Goal: Information Seeking & Learning: Find specific fact

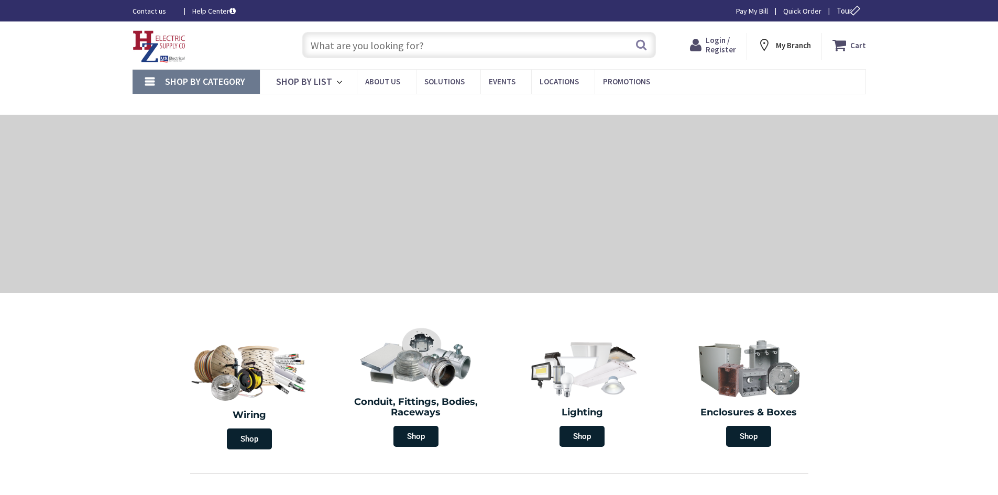
type input "[GEOGRAPHIC_DATA], [GEOGRAPHIC_DATA]"
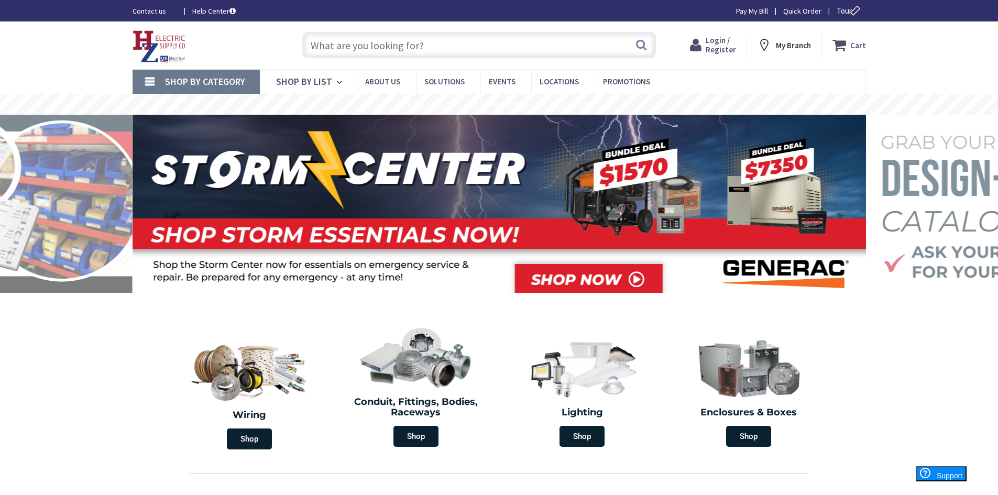
click at [351, 43] on input "text" at bounding box center [479, 45] width 354 height 26
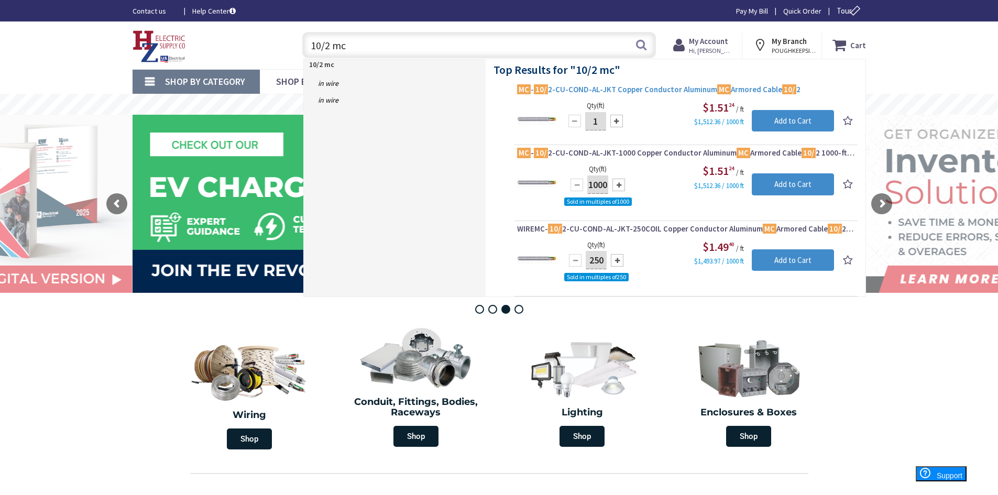
type input "10/2 mc"
click at [607, 87] on span "MC - 10/ 2-CU-COND-AL-JKT Copper Conductor Aluminum MC Armored Cable 10/ 2" at bounding box center [686, 89] width 338 height 10
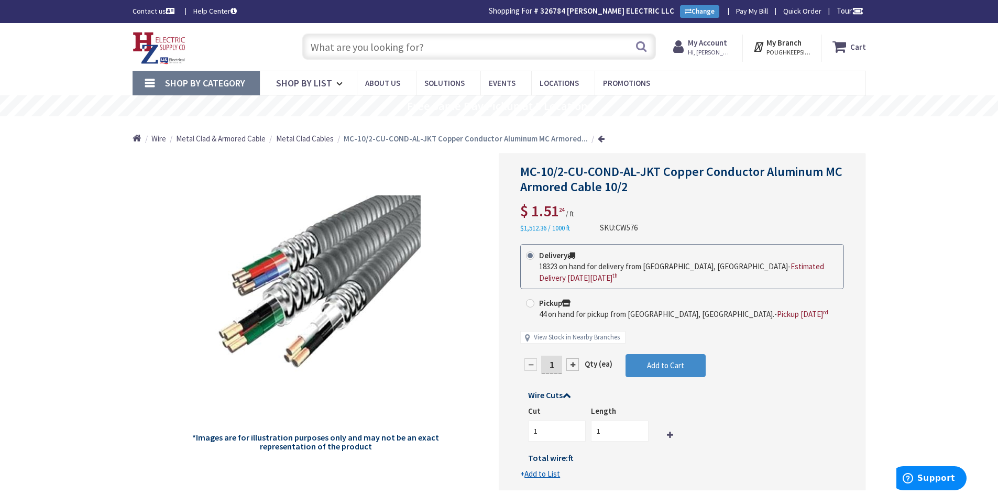
click at [318, 44] on input "text" at bounding box center [479, 47] width 354 height 26
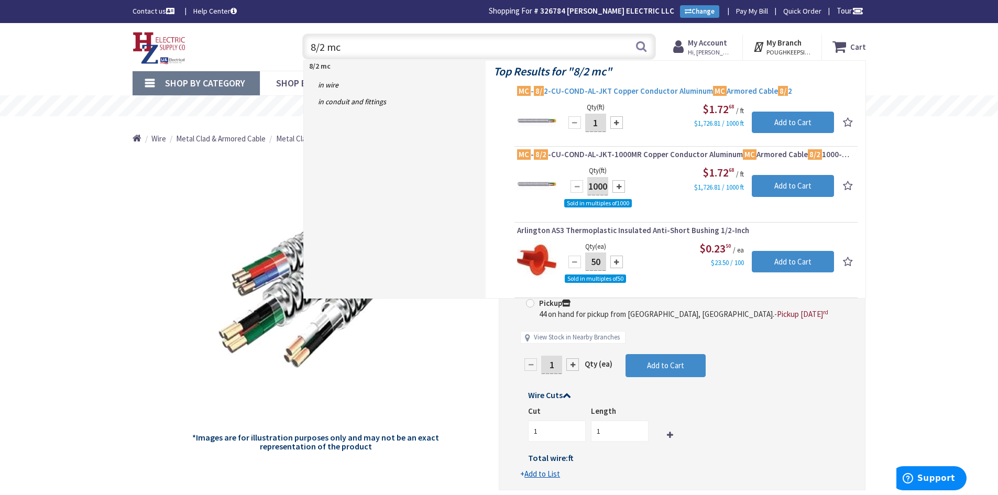
type input "8/2 mc"
click at [528, 92] on mark "MC" at bounding box center [524, 90] width 14 height 13
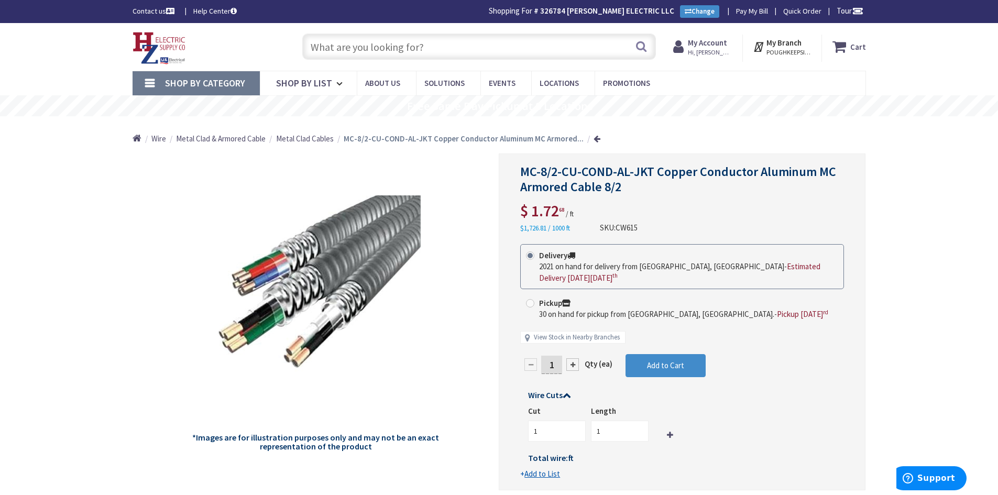
click at [318, 47] on input "text" at bounding box center [479, 47] width 354 height 26
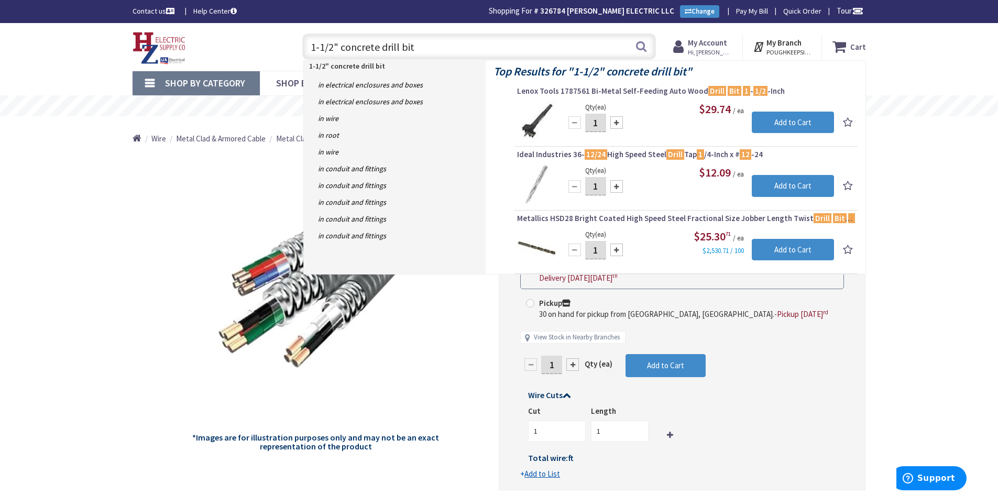
drag, startPoint x: 416, startPoint y: 45, endPoint x: 260, endPoint y: 39, distance: 155.7
click at [260, 39] on div "Toggle Nav 1-1/2" concrete drill bit 1-1/2" concrete drill bit Search Cart My C…" at bounding box center [499, 46] width 749 height 35
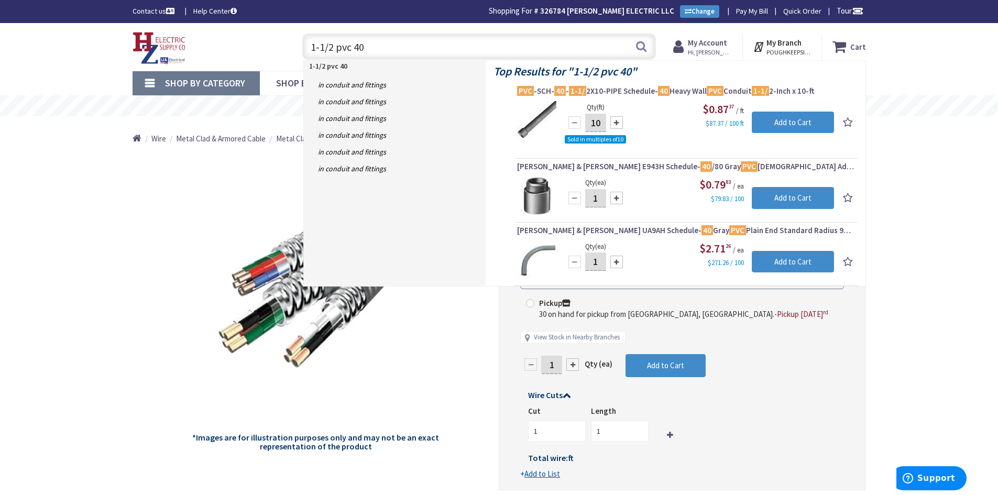
click at [334, 46] on input "1-1/2 pvc 40" at bounding box center [479, 47] width 354 height 26
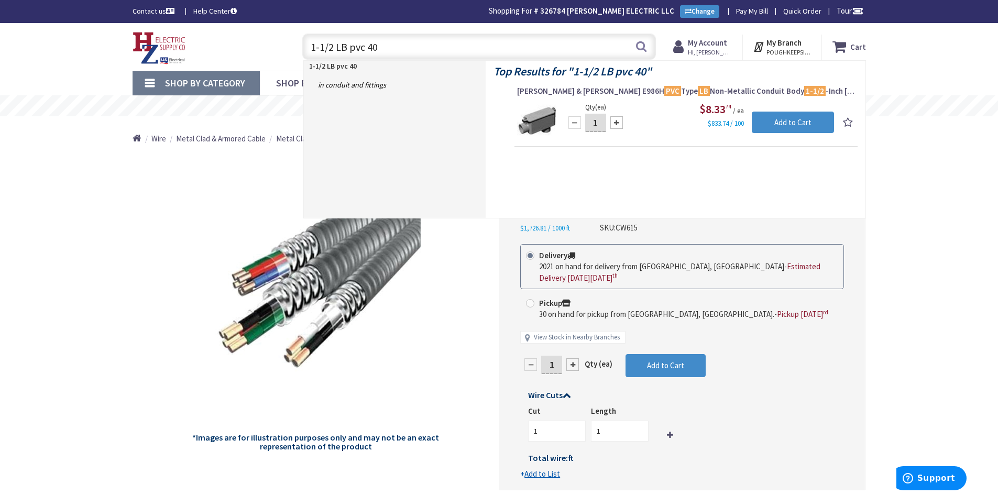
drag, startPoint x: 385, startPoint y: 45, endPoint x: 303, endPoint y: 47, distance: 81.7
click at [303, 47] on input "1-1/2 LB pvc 40" at bounding box center [479, 47] width 354 height 26
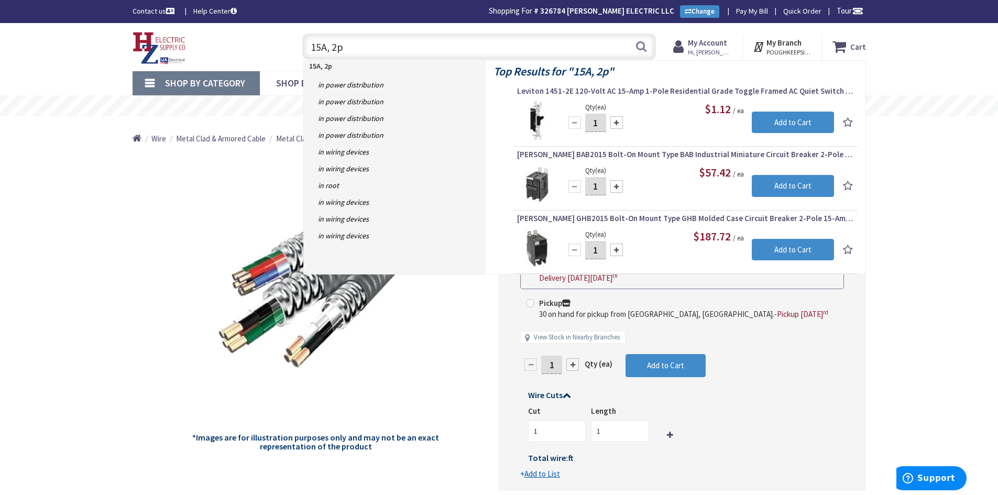
click at [343, 48] on input "15A, 2p" at bounding box center [479, 47] width 354 height 26
click at [342, 47] on input "15A, 2p QO" at bounding box center [479, 47] width 354 height 26
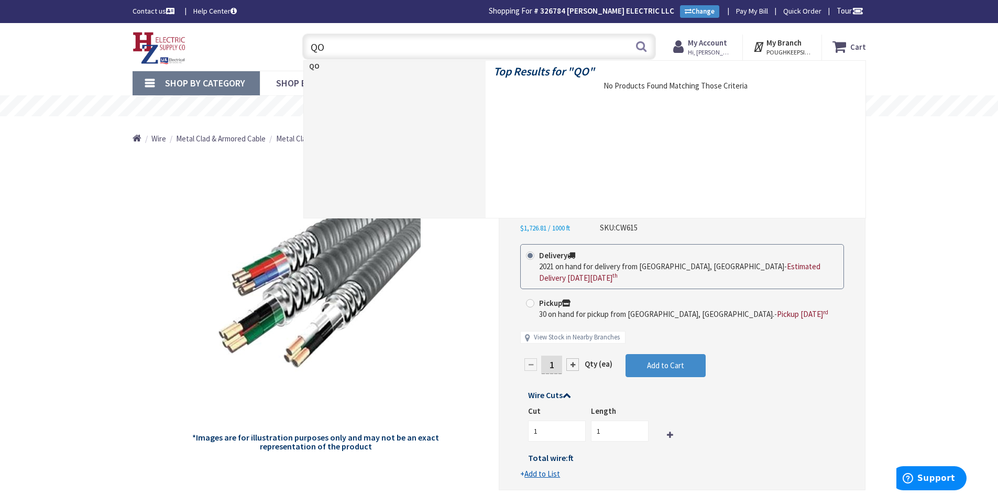
type input "O"
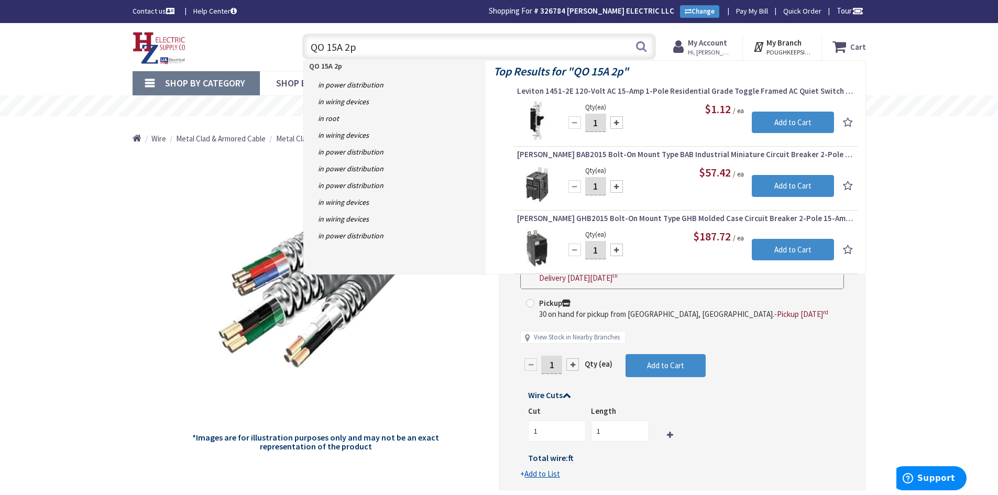
click at [356, 48] on input "QO 15A 2p" at bounding box center [479, 47] width 354 height 26
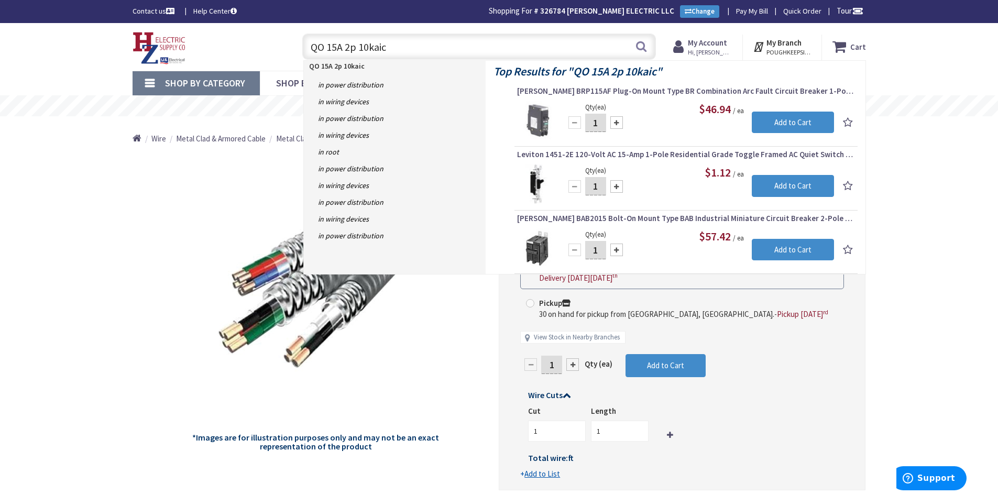
drag, startPoint x: 326, startPoint y: 48, endPoint x: 336, endPoint y: 49, distance: 9.5
click at [336, 49] on input "QO 15A 2p 10kaic" at bounding box center [479, 47] width 354 height 26
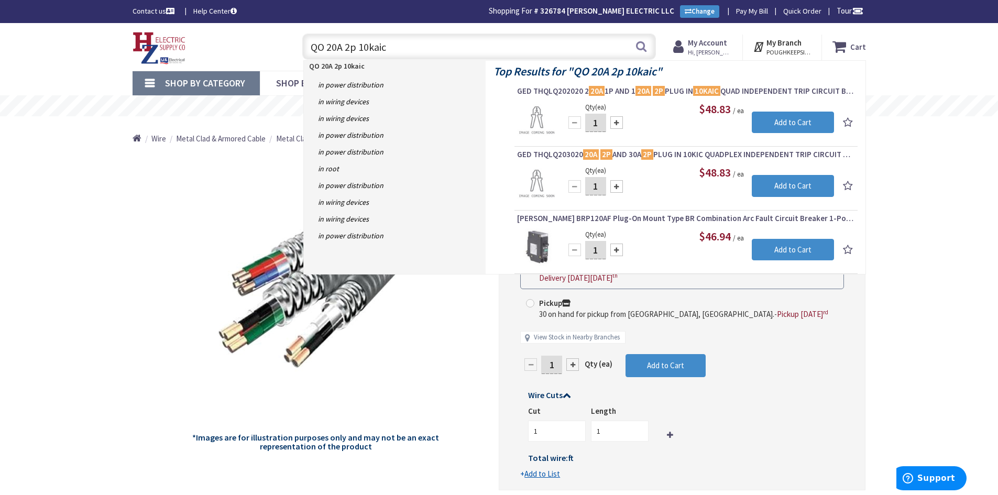
click at [390, 47] on input "QO 20A 2p 10kaic" at bounding box center [479, 47] width 354 height 26
drag, startPoint x: 326, startPoint y: 47, endPoint x: 309, endPoint y: 46, distance: 17.3
click at [309, 46] on input "QO 20A 2p 10kaic" at bounding box center [479, 47] width 354 height 26
click at [313, 46] on input "QO 20A 2p 10kaic" at bounding box center [479, 47] width 354 height 26
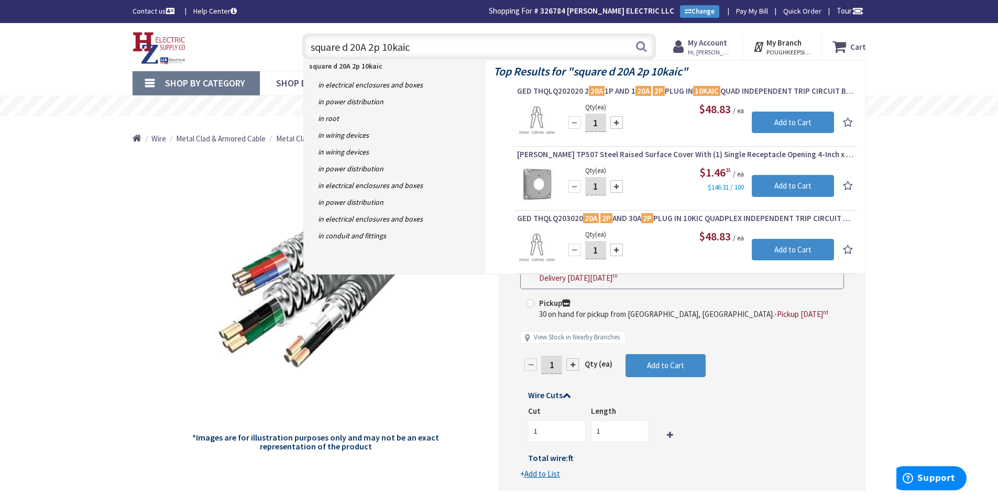
click at [413, 47] on input "square d 20A 2p 10kaic" at bounding box center [479, 47] width 354 height 26
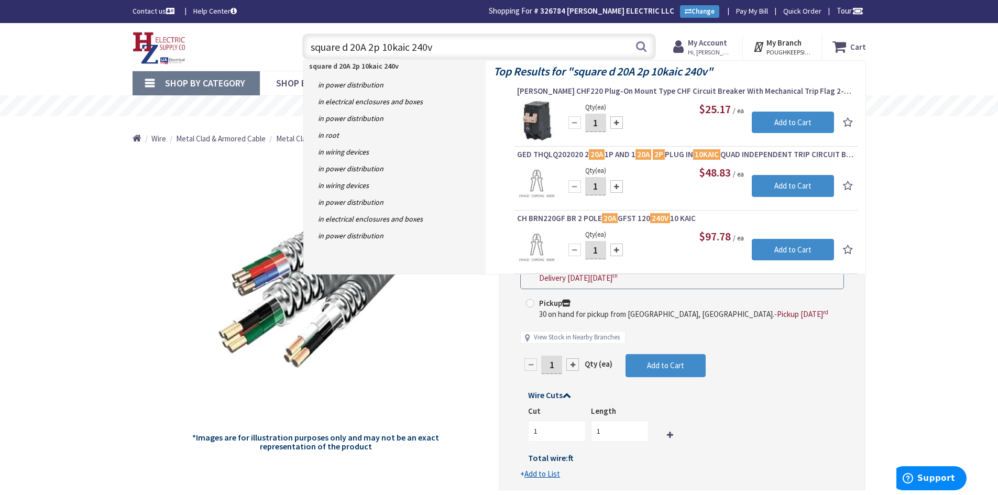
drag, startPoint x: 351, startPoint y: 47, endPoint x: 361, endPoint y: 47, distance: 10.5
click at [361, 47] on input "square d 20A 2p 10kaic 240v" at bounding box center [479, 47] width 354 height 26
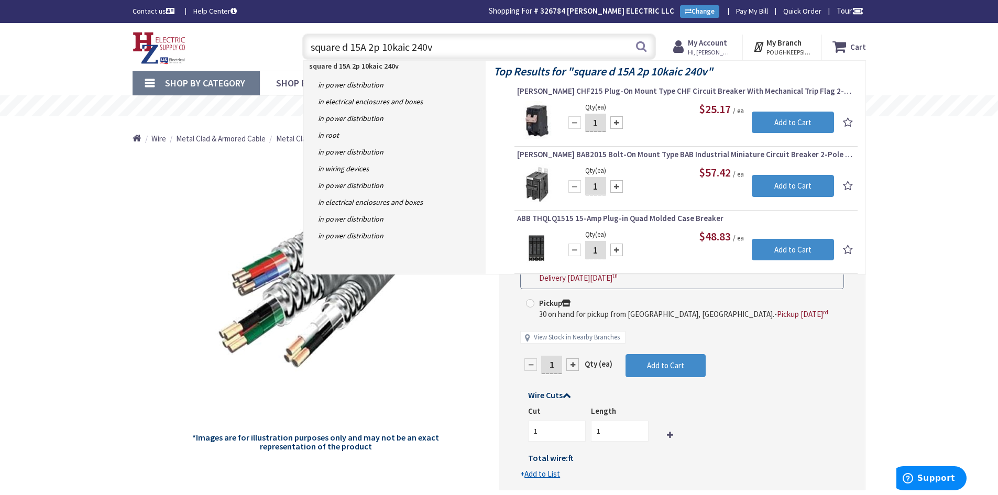
click at [354, 46] on input "square d 15A 2p 10kaic 240v" at bounding box center [479, 47] width 354 height 26
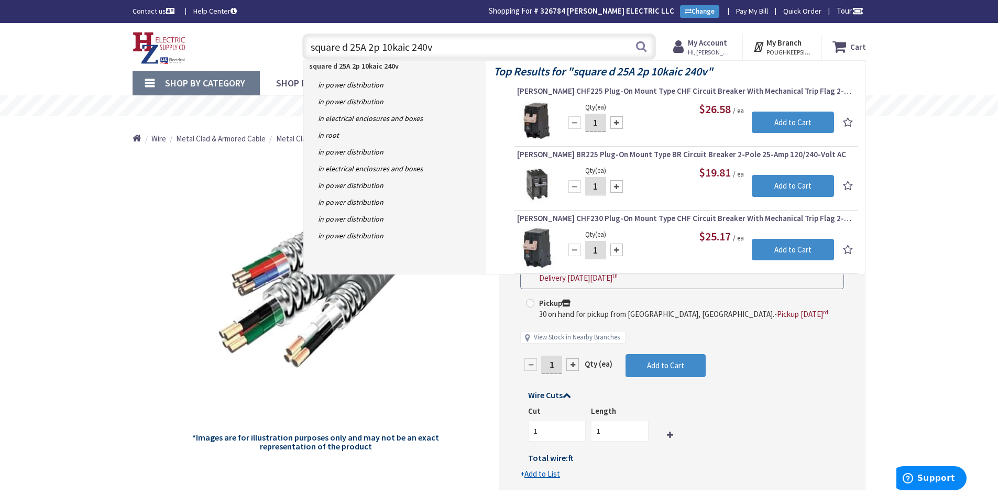
drag, startPoint x: 350, startPoint y: 46, endPoint x: 360, endPoint y: 46, distance: 10.0
click at [360, 46] on input "square d 25A 2p 10kaic 240v" at bounding box center [479, 47] width 354 height 26
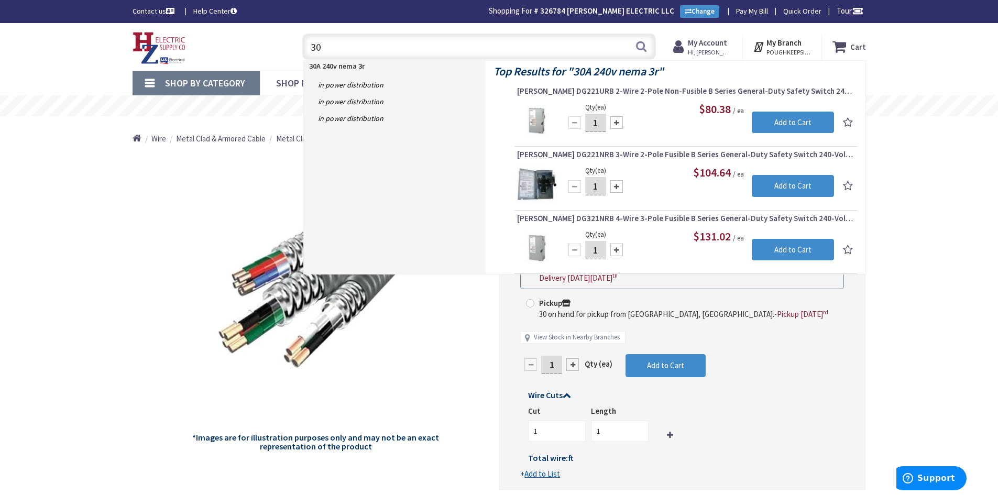
type input "3"
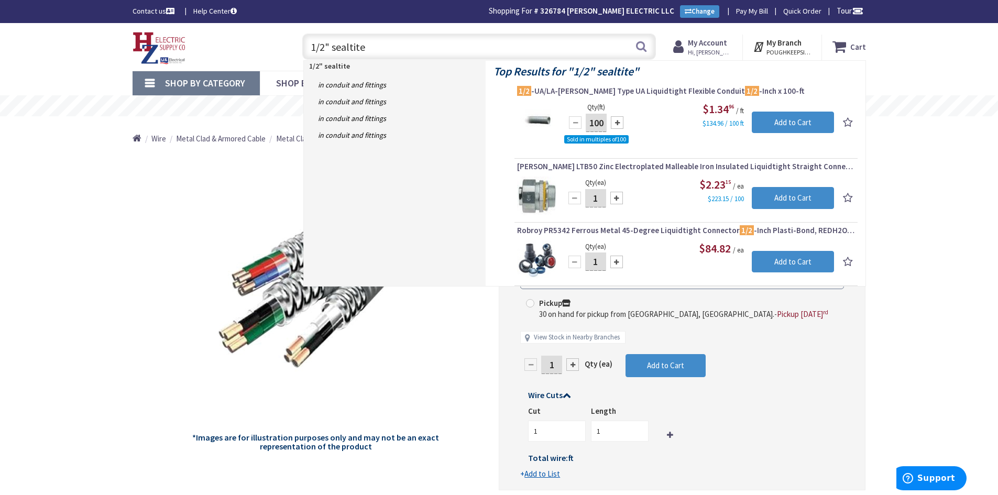
drag, startPoint x: 323, startPoint y: 47, endPoint x: 311, endPoint y: 49, distance: 12.8
click at [311, 49] on input "1/2" sealtite" at bounding box center [479, 47] width 354 height 26
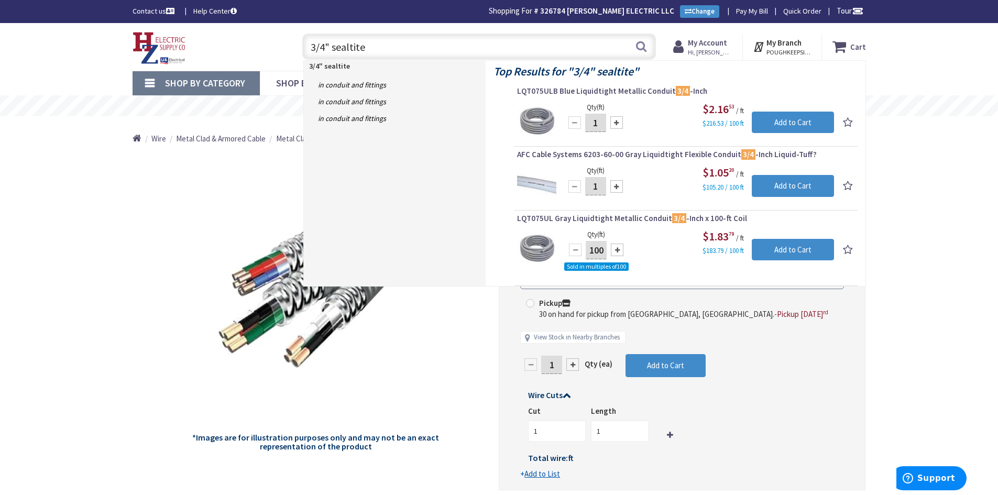
type input "3/4" sealtite"
